Goal: Obtain resource: Download file/media

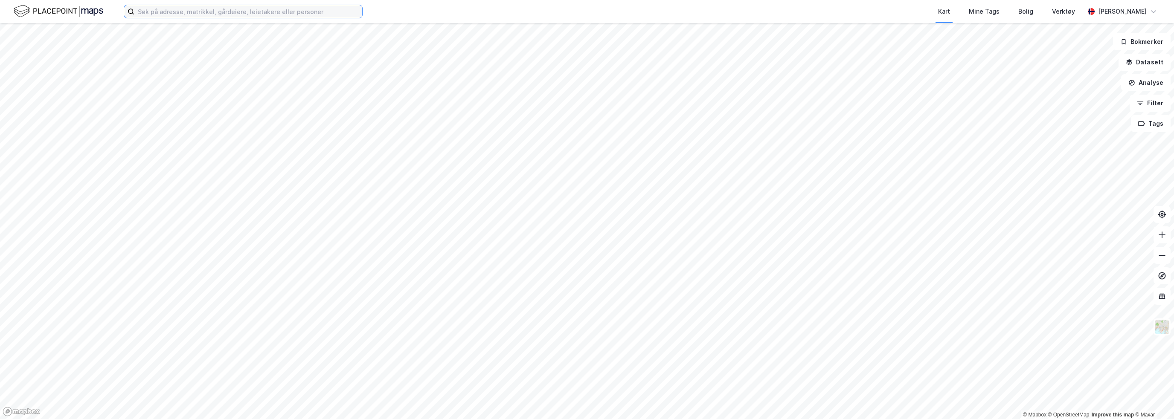
click at [152, 13] on input at bounding box center [248, 11] width 228 height 13
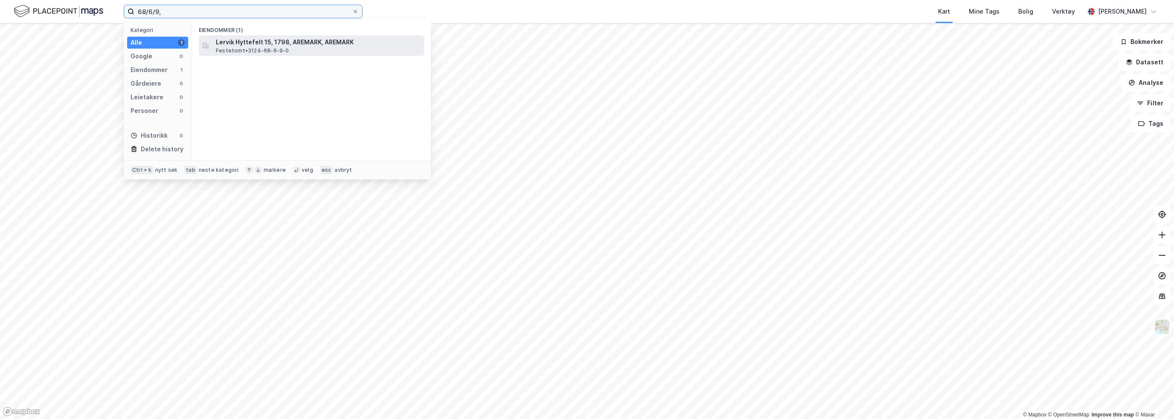
type input "68/6/9,"
click at [231, 46] on span "Lervik Hyttefelt 15, 1798, AREMARK, AREMARK" at bounding box center [318, 42] width 205 height 10
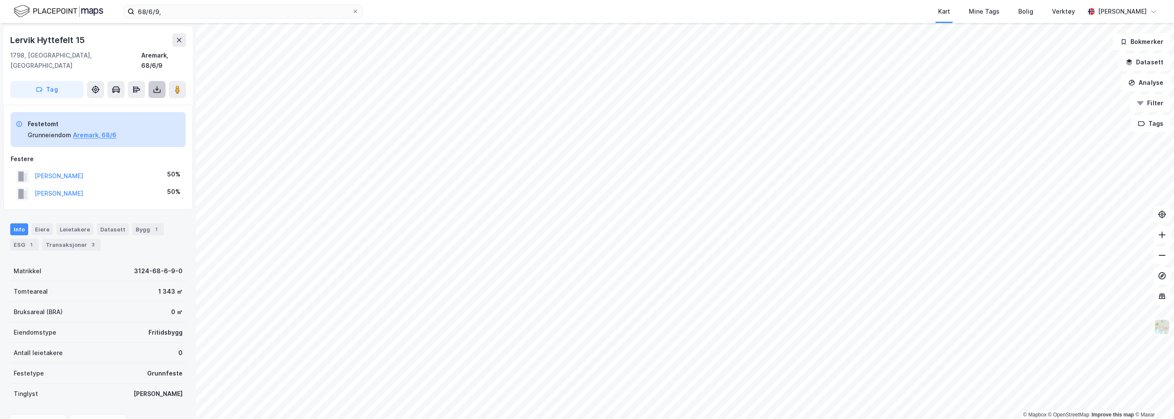
click at [154, 85] on icon at bounding box center [157, 89] width 9 height 9
click at [119, 103] on div "Last ned grunnbok" at bounding box center [114, 106] width 49 height 7
click at [127, 41] on div "Lervik Hyttefelt 15" at bounding box center [98, 40] width 176 height 14
